Goal: Task Accomplishment & Management: Manage account settings

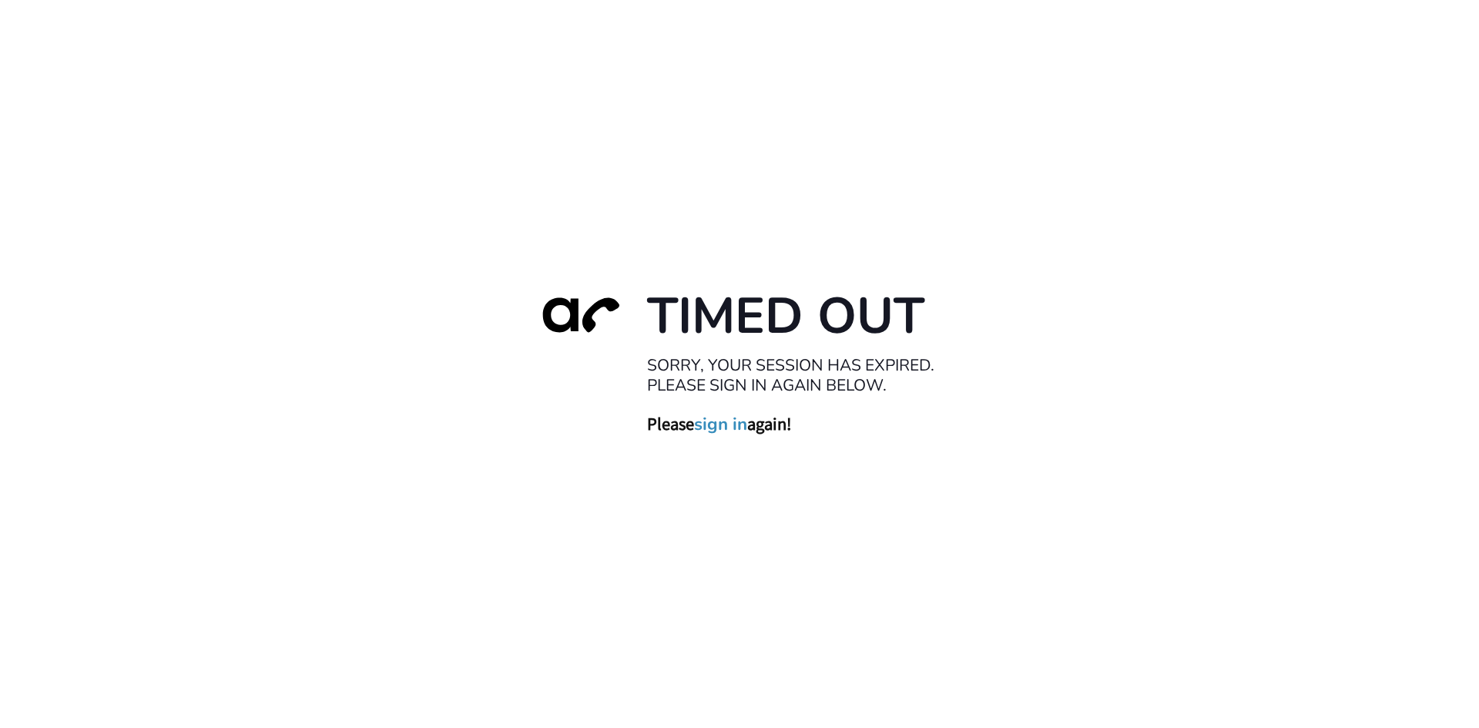
click at [721, 424] on link "sign in" at bounding box center [720, 424] width 53 height 22
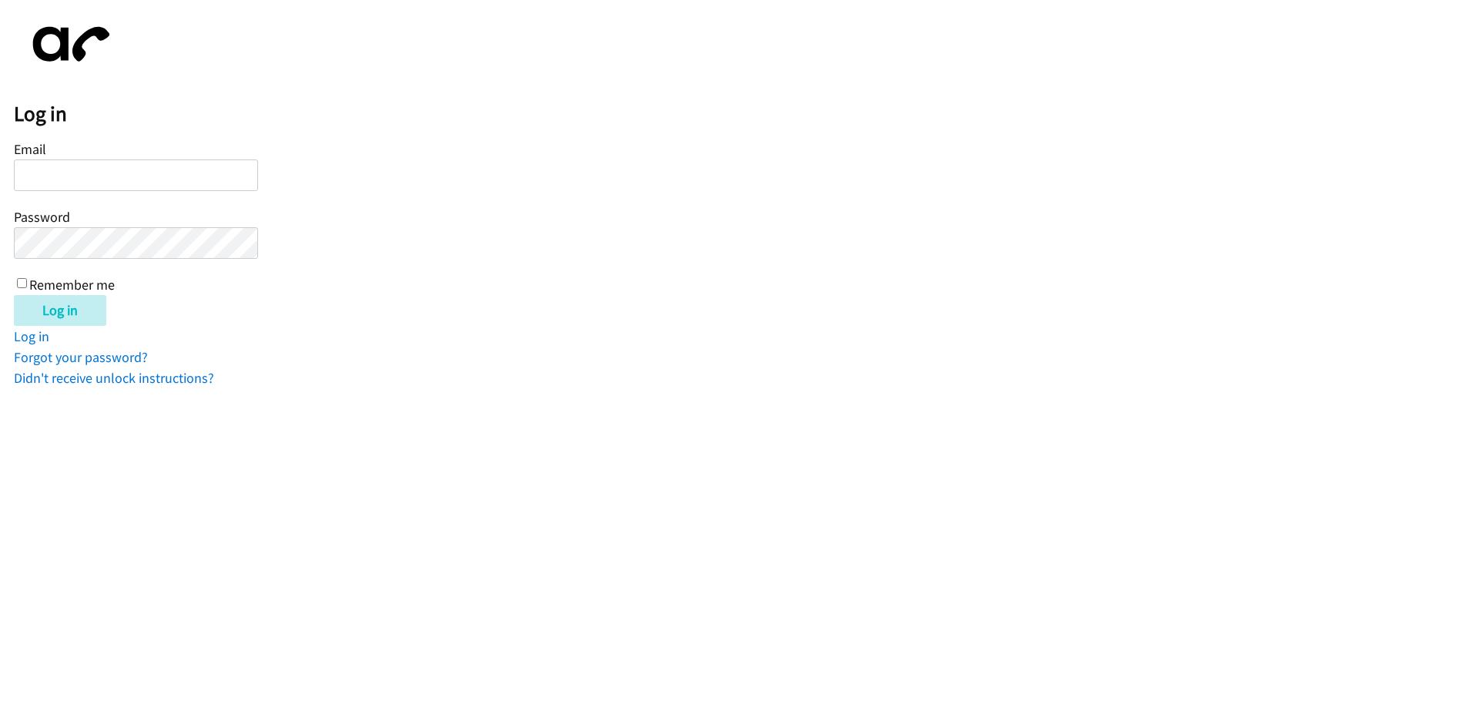
click at [216, 178] on input "Email" at bounding box center [136, 175] width 244 height 32
type input "balfreide@lendingpoint.com"
click at [20, 286] on input "Remember me" at bounding box center [22, 283] width 10 height 10
checkbox input "true"
click at [52, 313] on input "Log in" at bounding box center [60, 310] width 92 height 31
